Goal: Task Accomplishment & Management: Complete application form

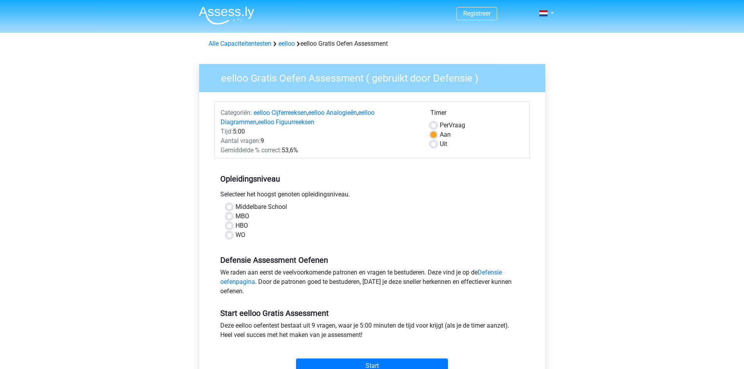
scroll to position [78, 0]
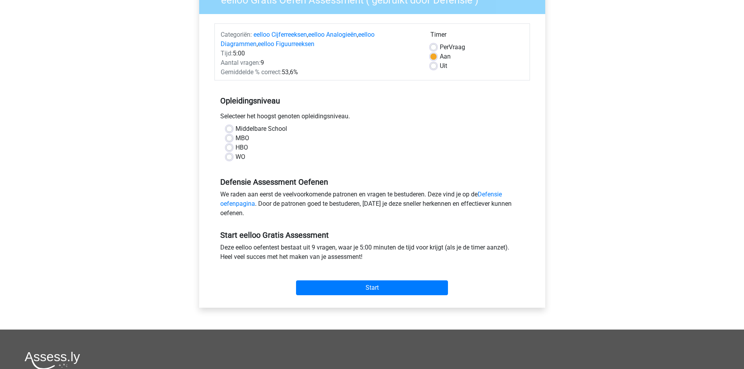
click at [235, 158] on label "WO" at bounding box center [240, 156] width 10 height 9
click at [231, 158] on input "WO" at bounding box center [229, 156] width 6 height 8
radio input "true"
click at [407, 284] on input "Start" at bounding box center [372, 287] width 152 height 15
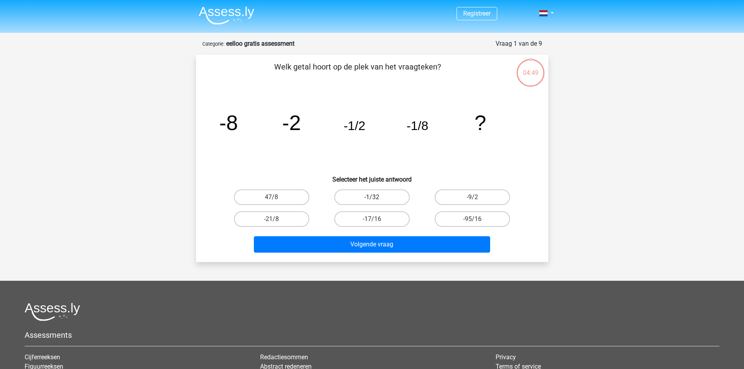
click at [384, 201] on label "-1/32" at bounding box center [371, 197] width 75 height 16
click at [377, 201] on input "-1/32" at bounding box center [374, 199] width 5 height 5
radio input "true"
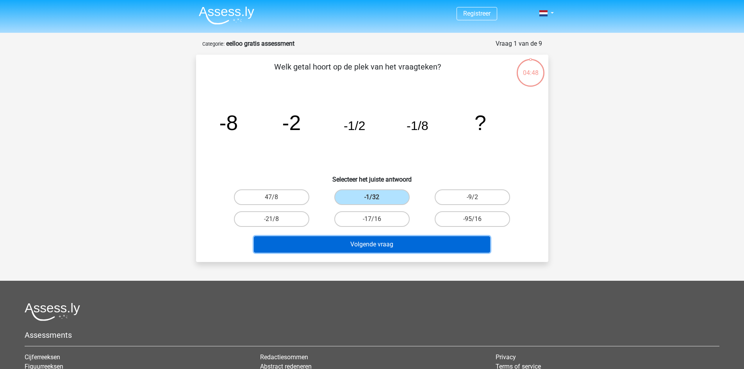
click at [373, 242] on button "Volgende vraag" at bounding box center [372, 244] width 236 height 16
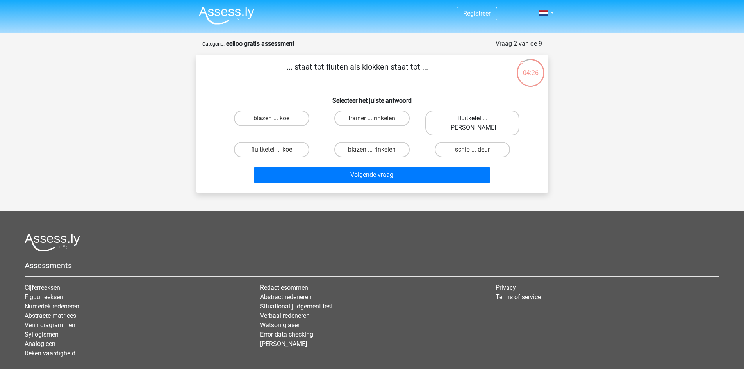
click at [490, 119] on label "fluitketel ... luiden" at bounding box center [472, 122] width 94 height 25
click at [477, 119] on input "fluitketel ... luiden" at bounding box center [474, 120] width 5 height 5
radio input "true"
click at [382, 145] on label "blazen ... rinkelen" at bounding box center [371, 150] width 75 height 16
click at [377, 150] on input "blazen ... rinkelen" at bounding box center [374, 152] width 5 height 5
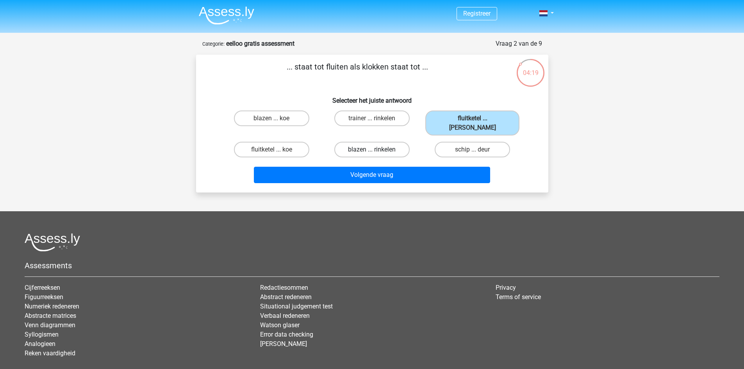
radio input "true"
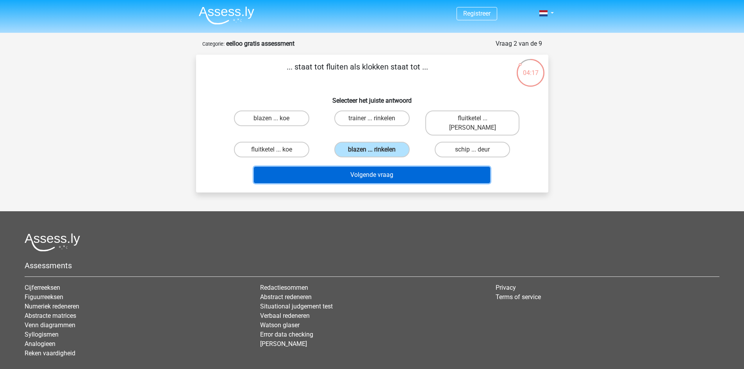
click at [388, 167] on button "Volgende vraag" at bounding box center [372, 175] width 236 height 16
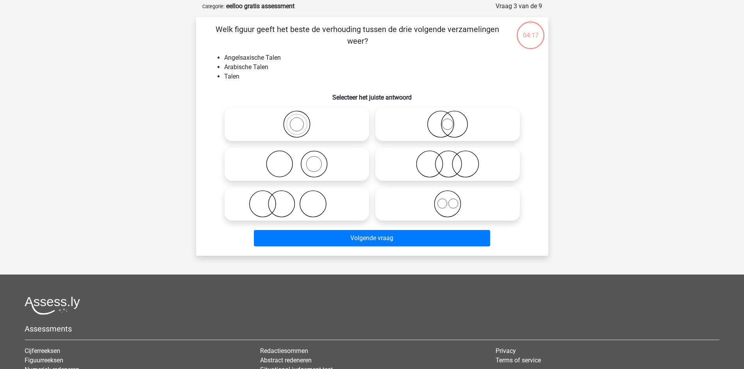
scroll to position [39, 0]
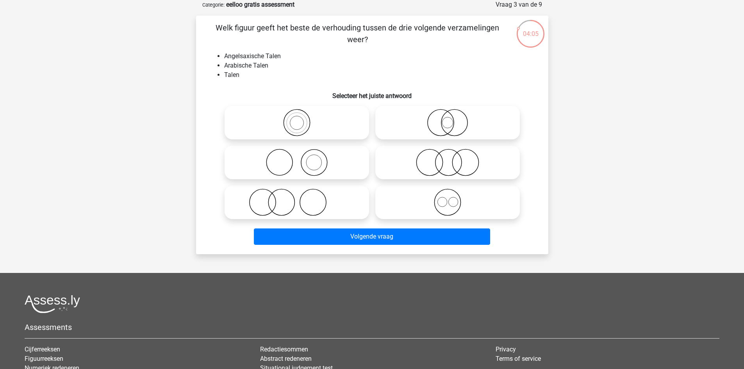
click at [445, 201] on icon at bounding box center [447, 202] width 138 height 27
click at [447, 198] on input "radio" at bounding box center [449, 195] width 5 height 5
radio input "true"
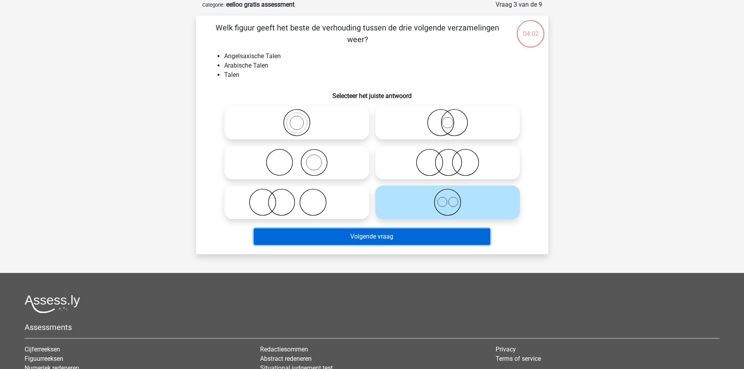
click at [406, 235] on button "Volgende vraag" at bounding box center [372, 236] width 236 height 16
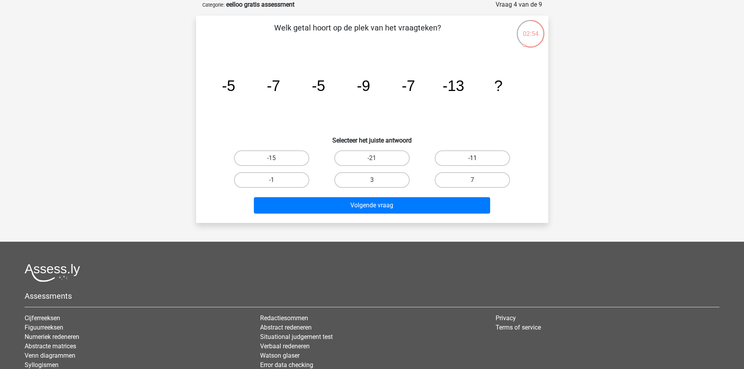
click at [465, 158] on label "-11" at bounding box center [471, 158] width 75 height 16
click at [472, 158] on input "-11" at bounding box center [474, 160] width 5 height 5
radio input "true"
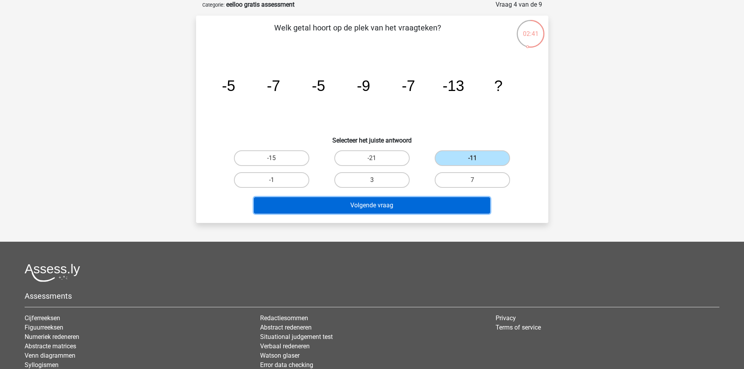
click at [431, 210] on button "Volgende vraag" at bounding box center [372, 205] width 236 height 16
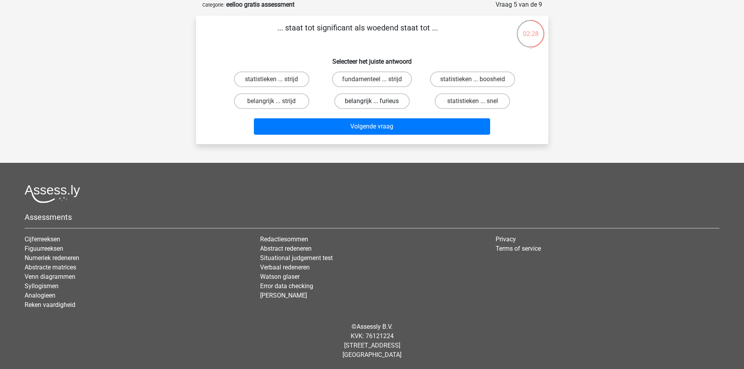
click at [384, 96] on label "belangrijk ... furieus" at bounding box center [371, 101] width 75 height 16
click at [377, 101] on input "belangrijk ... furieus" at bounding box center [374, 103] width 5 height 5
radio input "true"
click at [389, 79] on label "fundamenteel ... strijd" at bounding box center [372, 79] width 80 height 16
click at [377, 79] on input "fundamenteel ... strijd" at bounding box center [374, 81] width 5 height 5
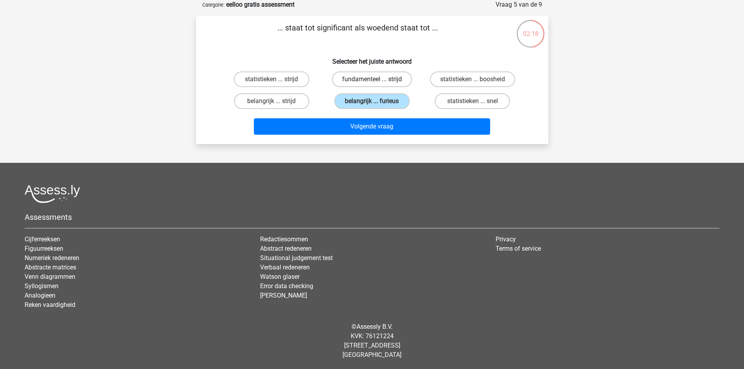
radio input "true"
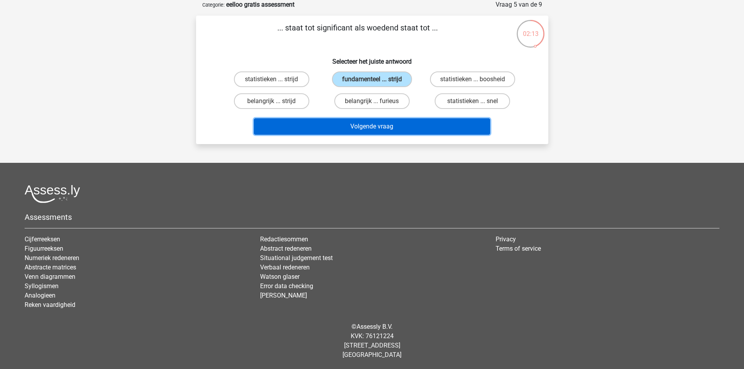
click at [380, 128] on button "Volgende vraag" at bounding box center [372, 126] width 236 height 16
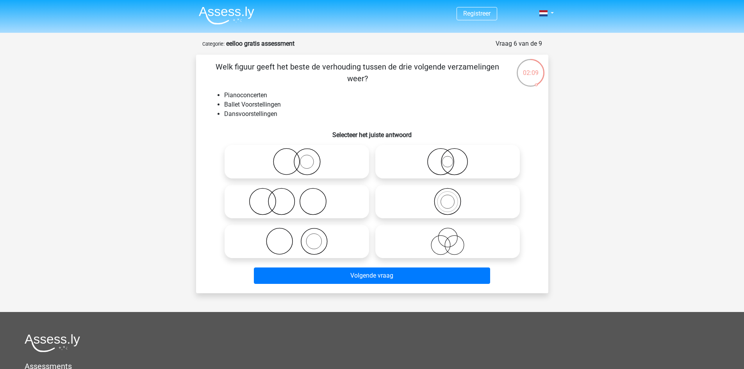
scroll to position [78, 0]
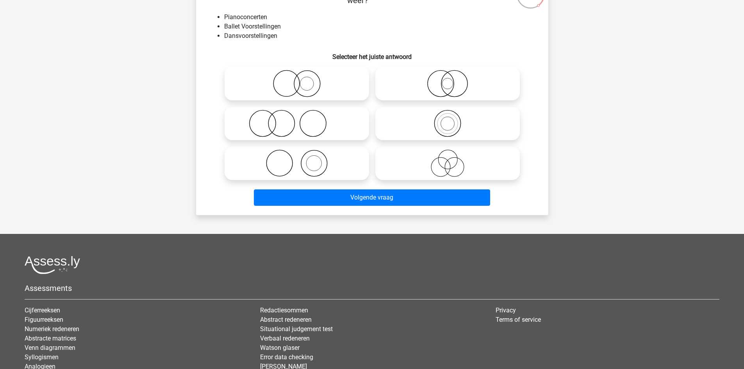
click at [332, 155] on icon at bounding box center [297, 163] width 138 height 27
click at [302, 155] on input "radio" at bounding box center [299, 156] width 5 height 5
radio input "true"
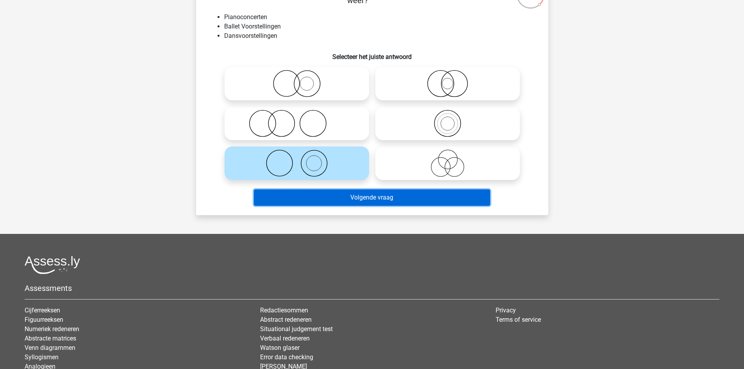
click at [372, 196] on button "Volgende vraag" at bounding box center [372, 197] width 236 height 16
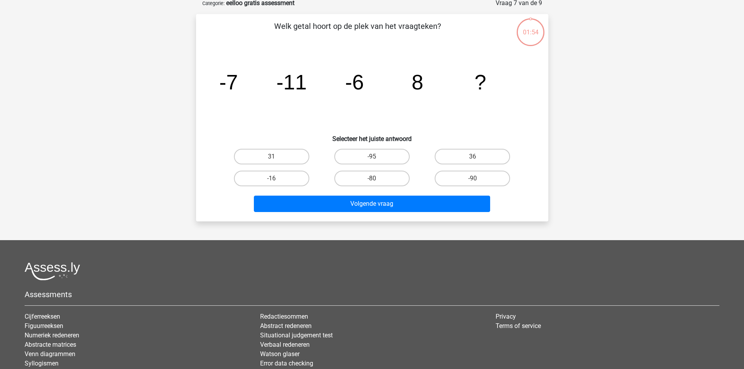
scroll to position [39, 0]
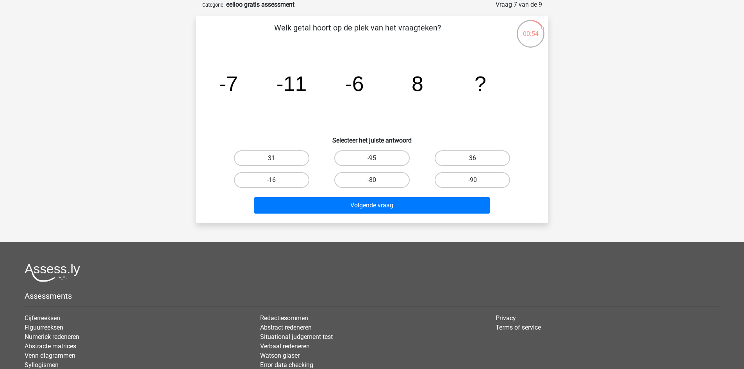
click at [272, 161] on input "31" at bounding box center [273, 160] width 5 height 5
radio input "true"
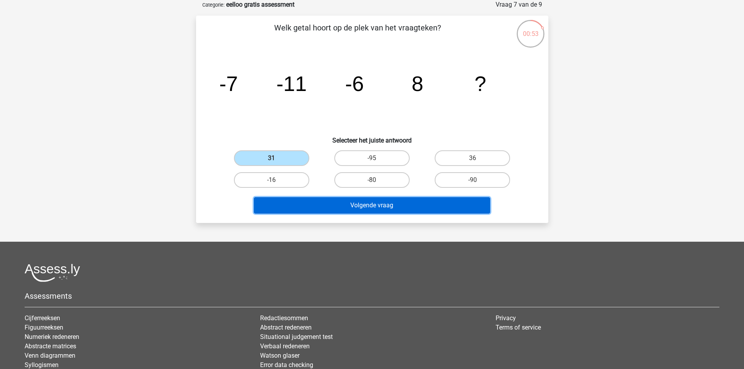
click at [379, 205] on button "Volgende vraag" at bounding box center [372, 205] width 236 height 16
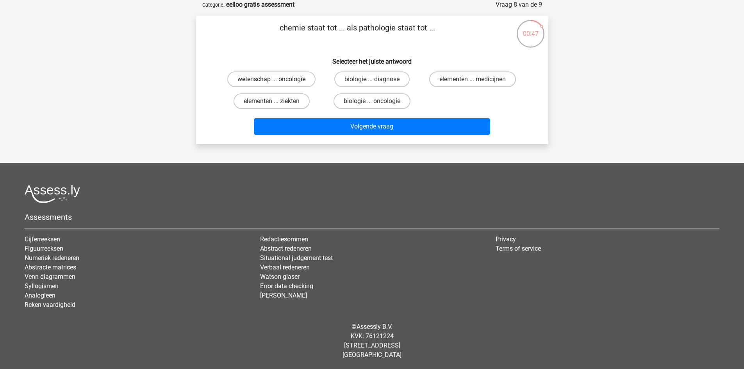
click at [272, 75] on label "wetenschap ... oncologie" at bounding box center [271, 79] width 88 height 16
click at [272, 79] on input "wetenschap ... oncologie" at bounding box center [273, 81] width 5 height 5
radio input "true"
click at [370, 30] on p "chemie staat tot ... als pathologie staat tot ..." at bounding box center [357, 33] width 298 height 23
click at [284, 103] on label "elementen ... ziekten" at bounding box center [271, 101] width 76 height 16
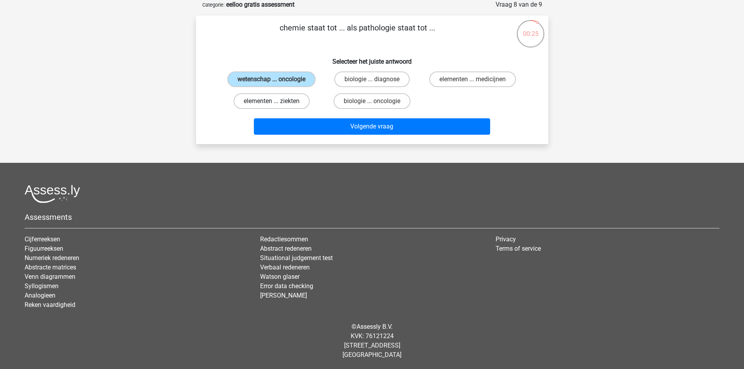
click at [276, 103] on input "elementen ... ziekten" at bounding box center [273, 103] width 5 height 5
radio input "true"
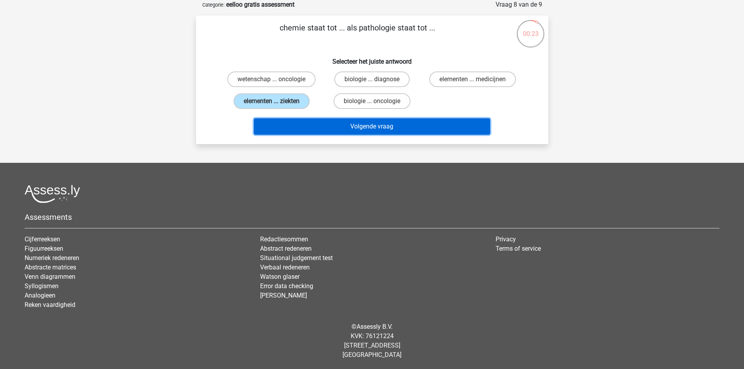
click at [361, 126] on button "Volgende vraag" at bounding box center [372, 126] width 236 height 16
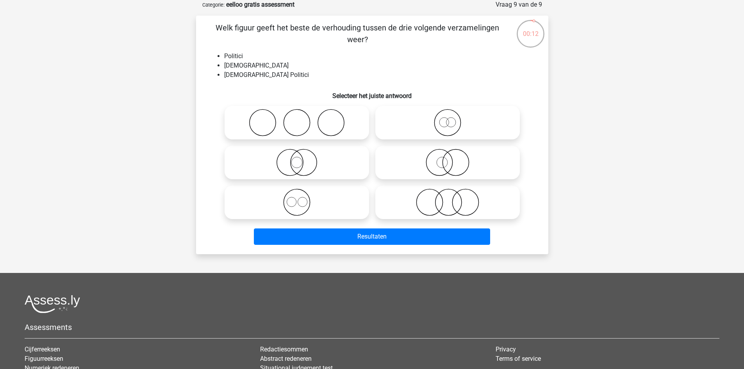
click at [346, 163] on icon at bounding box center [297, 162] width 138 height 27
click at [302, 158] on input "radio" at bounding box center [299, 155] width 5 height 5
radio input "true"
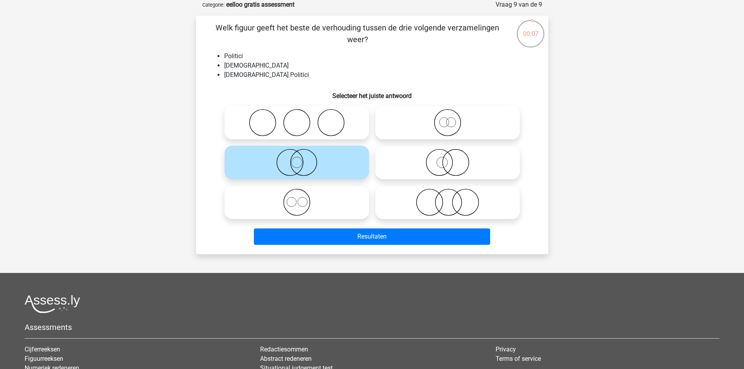
click at [310, 207] on icon at bounding box center [297, 202] width 138 height 27
click at [302, 198] on input "radio" at bounding box center [299, 195] width 5 height 5
radio input "true"
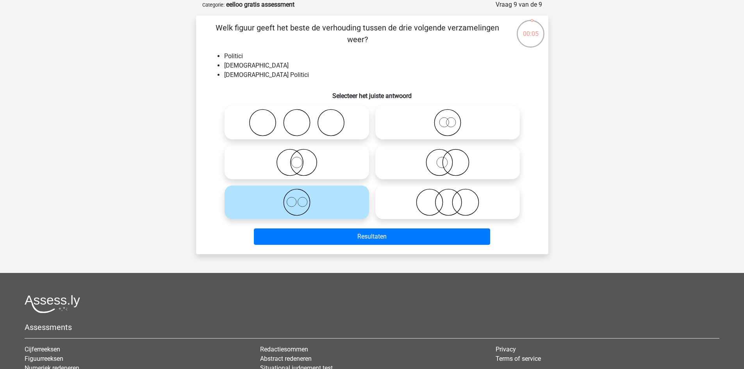
click at [442, 122] on icon at bounding box center [447, 122] width 138 height 27
click at [447, 119] on input "radio" at bounding box center [449, 116] width 5 height 5
radio input "true"
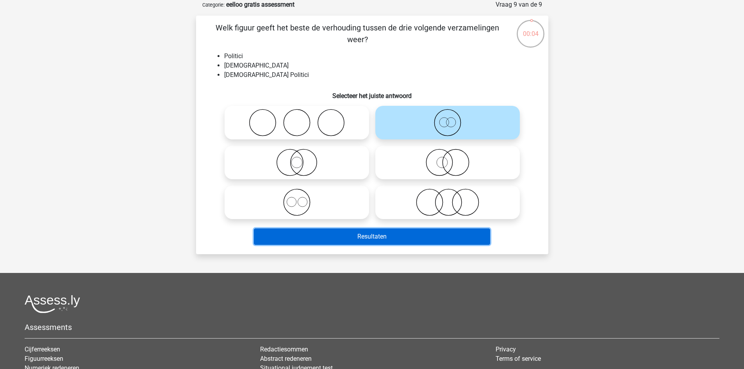
click at [413, 237] on button "Resultaten" at bounding box center [372, 236] width 236 height 16
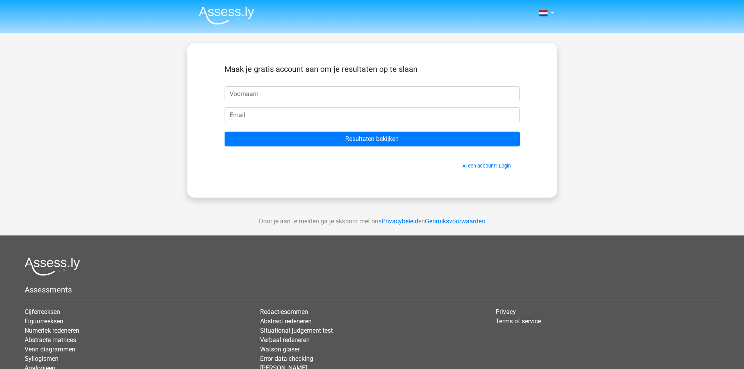
click at [303, 95] on input "text" at bounding box center [371, 93] width 295 height 15
type input "Tristan"
click at [289, 114] on input "email" at bounding box center [371, 114] width 295 height 15
type input "tristangal2008@gmail.com"
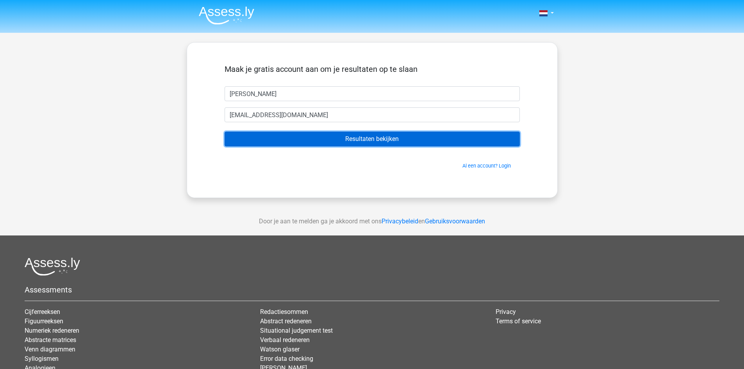
click at [318, 139] on input "Resultaten bekijken" at bounding box center [371, 139] width 295 height 15
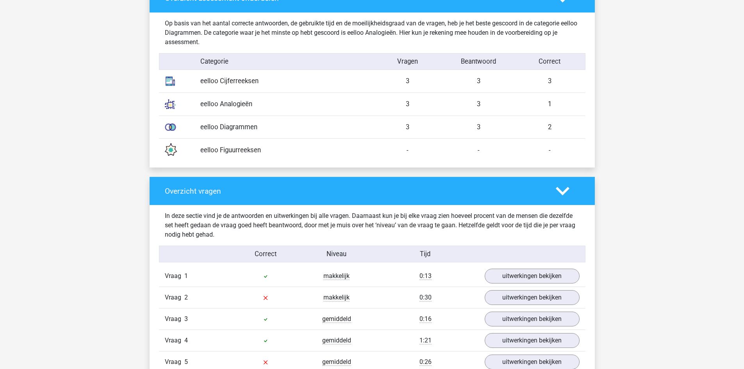
scroll to position [703, 0]
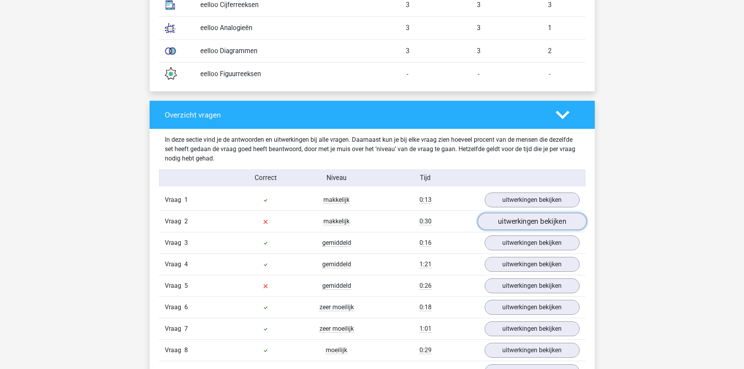
click at [522, 221] on link "uitwerkingen bekijken" at bounding box center [531, 221] width 109 height 17
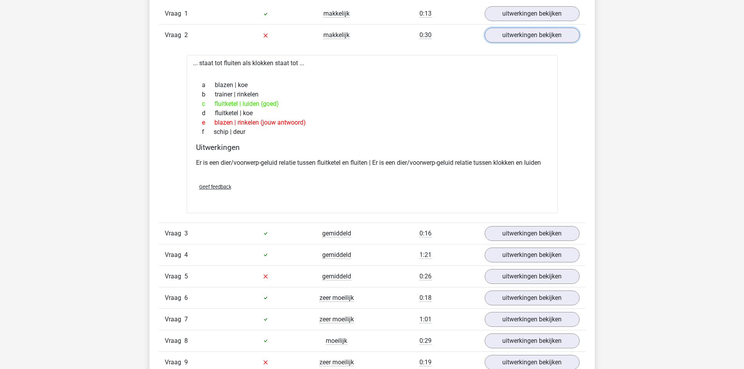
scroll to position [1015, 0]
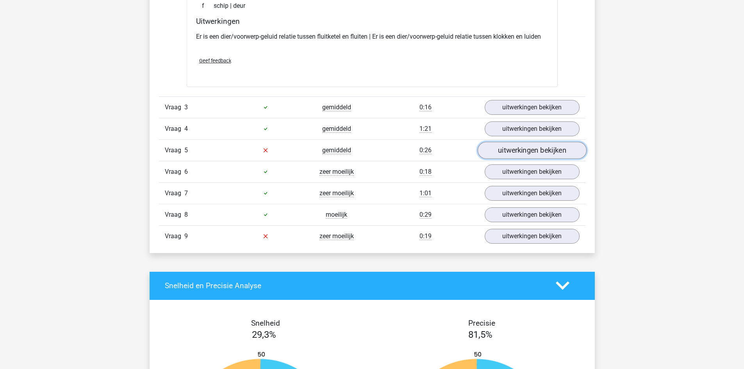
click at [511, 152] on link "uitwerkingen bekijken" at bounding box center [531, 150] width 109 height 17
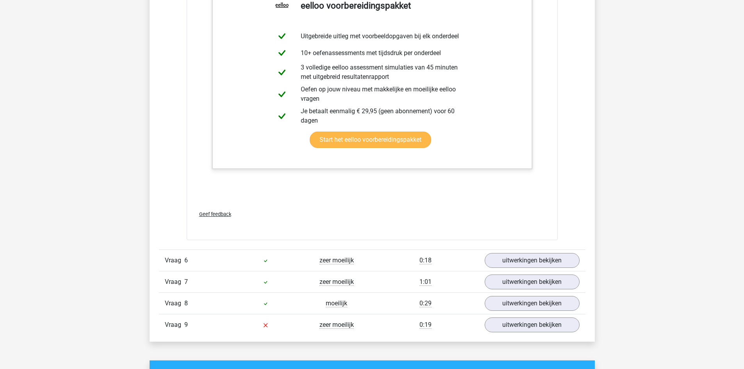
scroll to position [1405, 0]
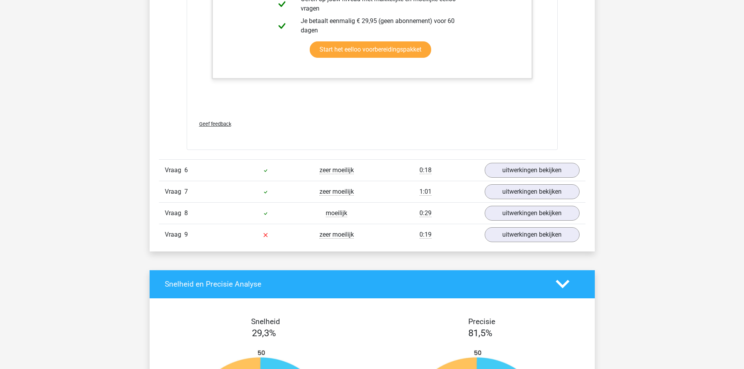
click at [520, 245] on div "Vraag 9 zeer moeilijk 0:19 uitwerkingen bekijken" at bounding box center [372, 234] width 426 height 21
click at [519, 237] on link "uitwerkingen bekijken" at bounding box center [531, 234] width 109 height 17
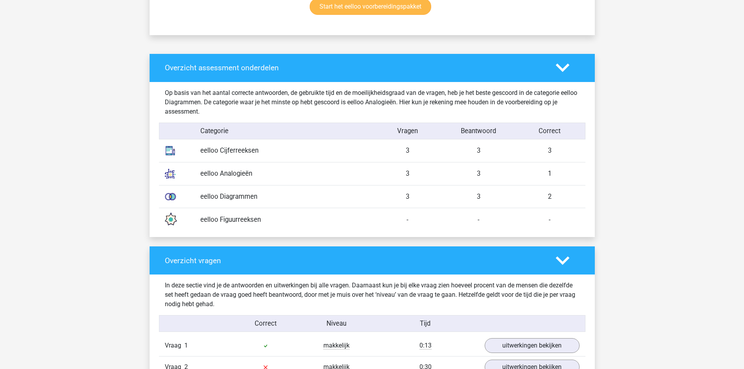
scroll to position [390, 0]
